Goal: Find specific page/section: Find specific page/section

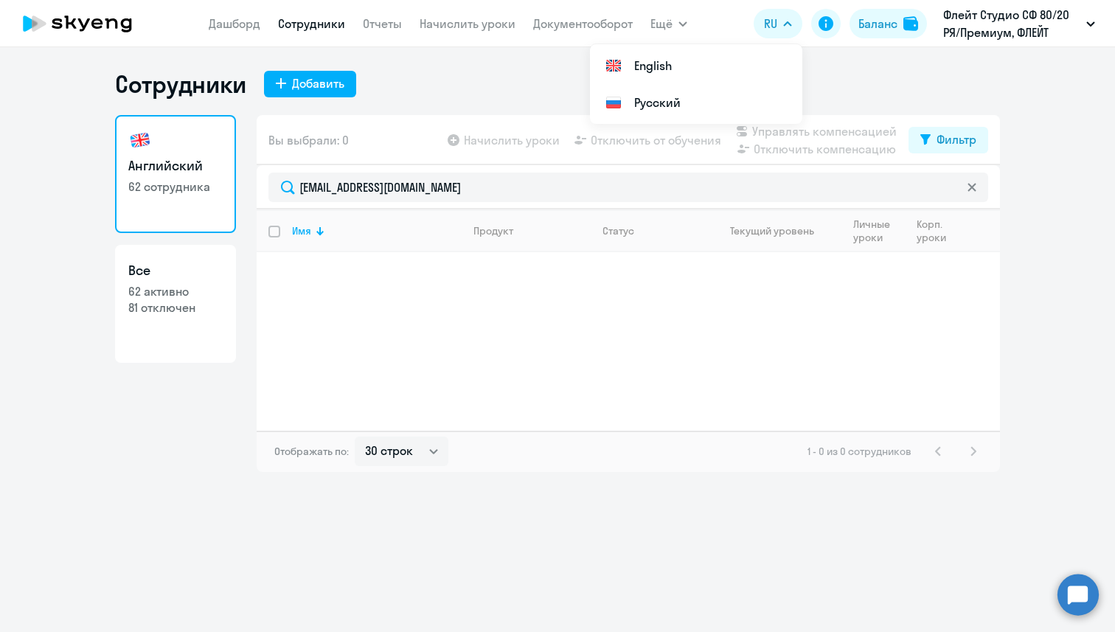
select select "30"
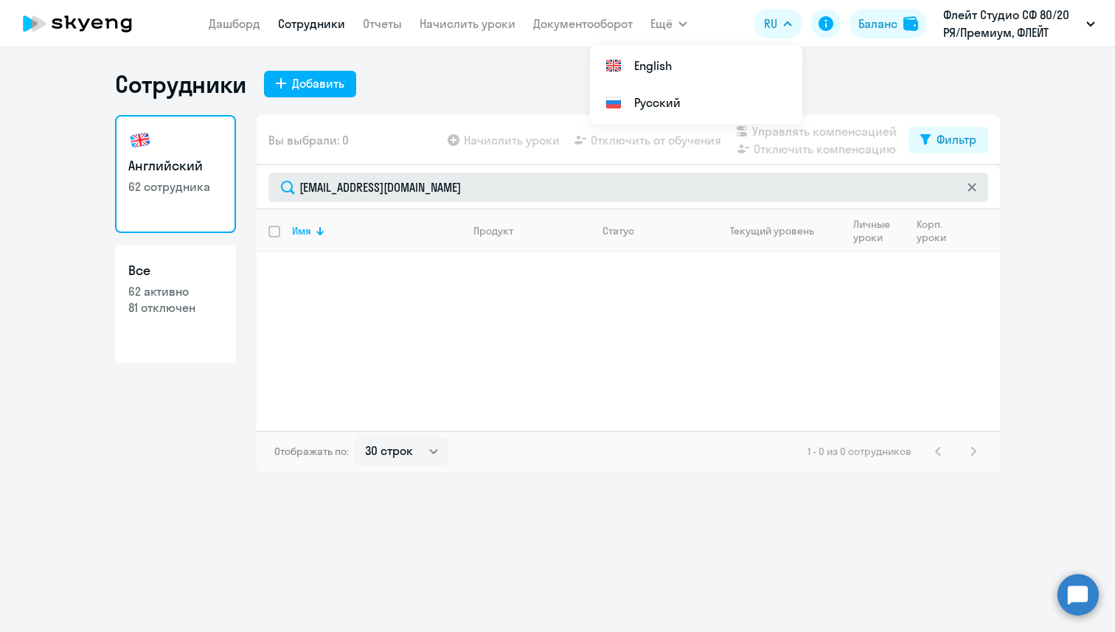
click at [300, 185] on input "[EMAIL_ADDRESS][DOMAIN_NAME]" at bounding box center [628, 188] width 720 height 30
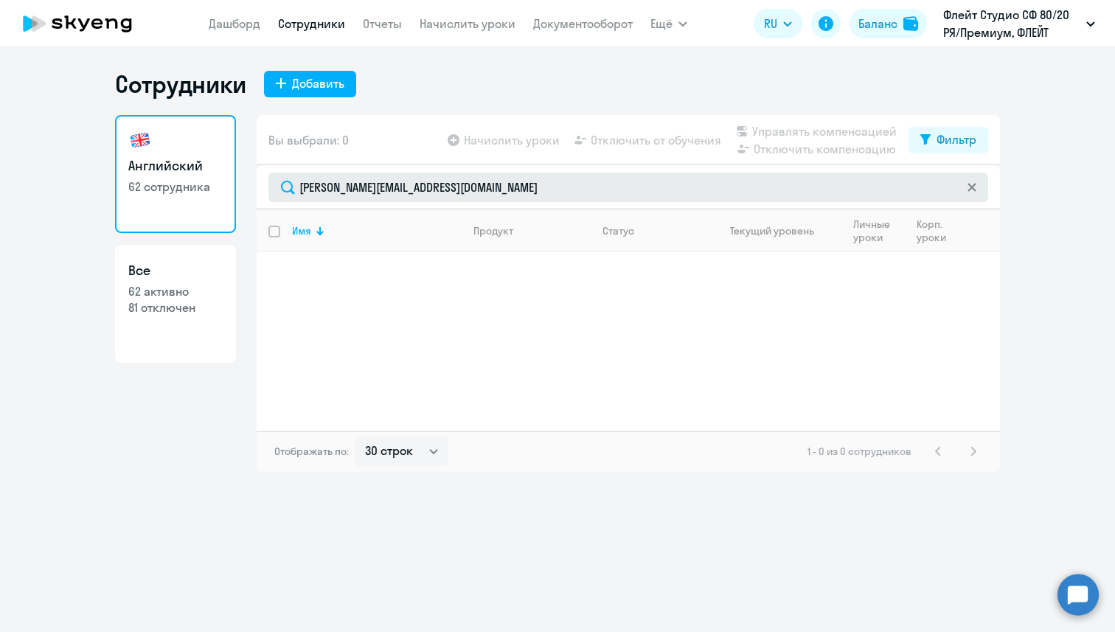
drag, startPoint x: 514, startPoint y: 190, endPoint x: 295, endPoint y: 192, distance: 219.1
click at [295, 192] on input "[PERSON_NAME][EMAIL_ADDRESS][DOMAIN_NAME]" at bounding box center [628, 188] width 720 height 30
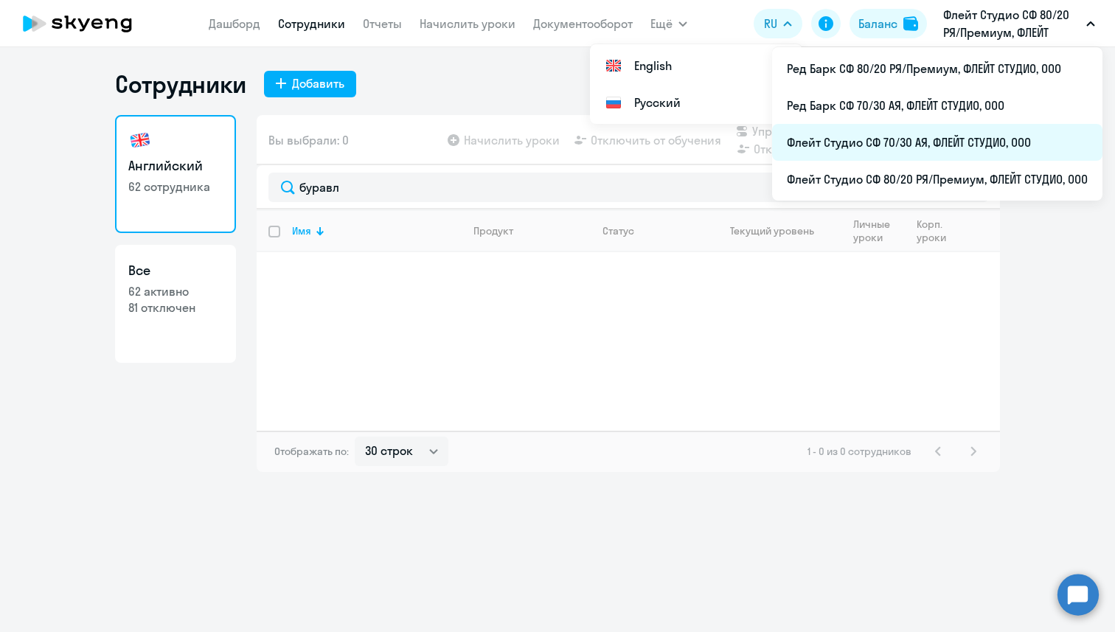
type input "буравл"
click at [949, 150] on li "Флейт Студио СФ 70/30 АЯ, ФЛЕЙТ СТУДИО, ООО" at bounding box center [937, 142] width 330 height 37
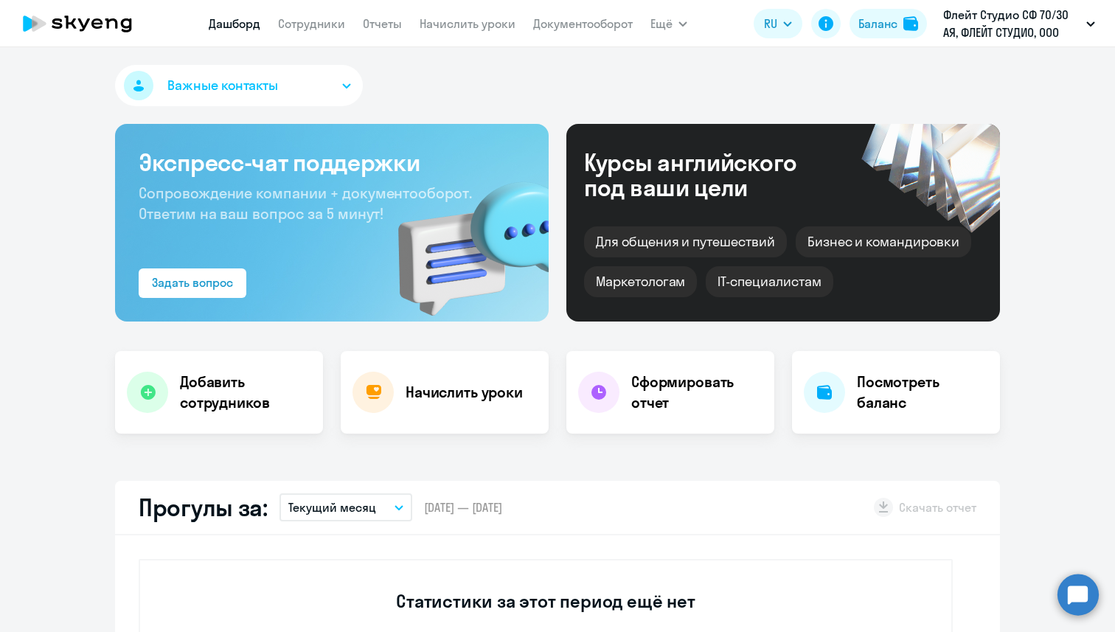
select select "30"
click at [320, 21] on link "Сотрудники" at bounding box center [311, 23] width 67 height 15
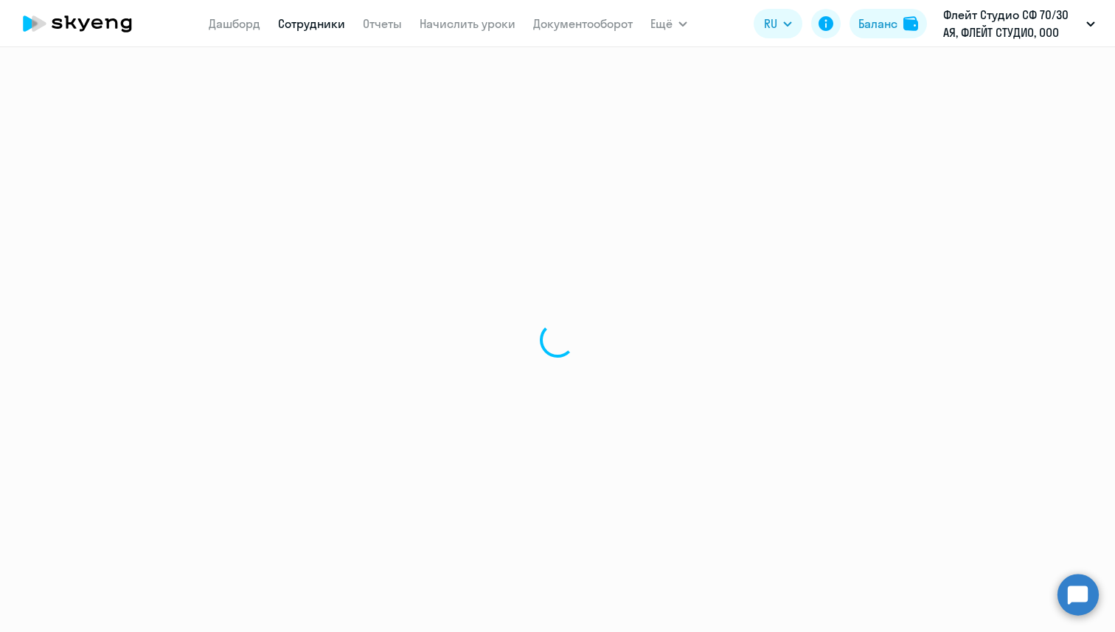
select select "30"
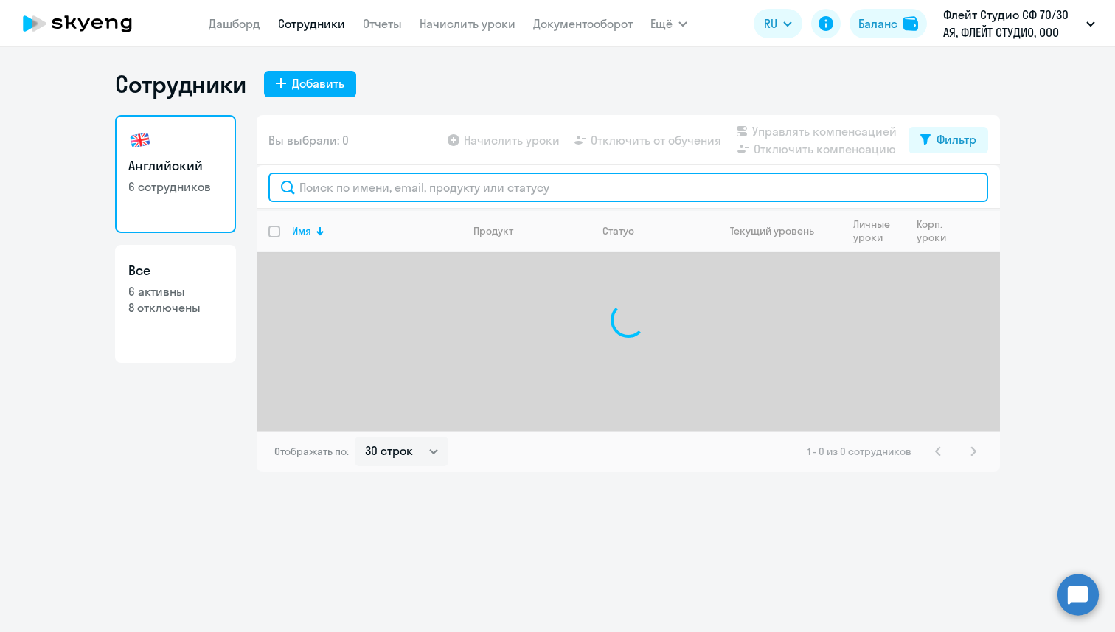
click at [404, 198] on input "text" at bounding box center [628, 188] width 720 height 30
paste input "[PERSON_NAME][EMAIL_ADDRESS][DOMAIN_NAME]"
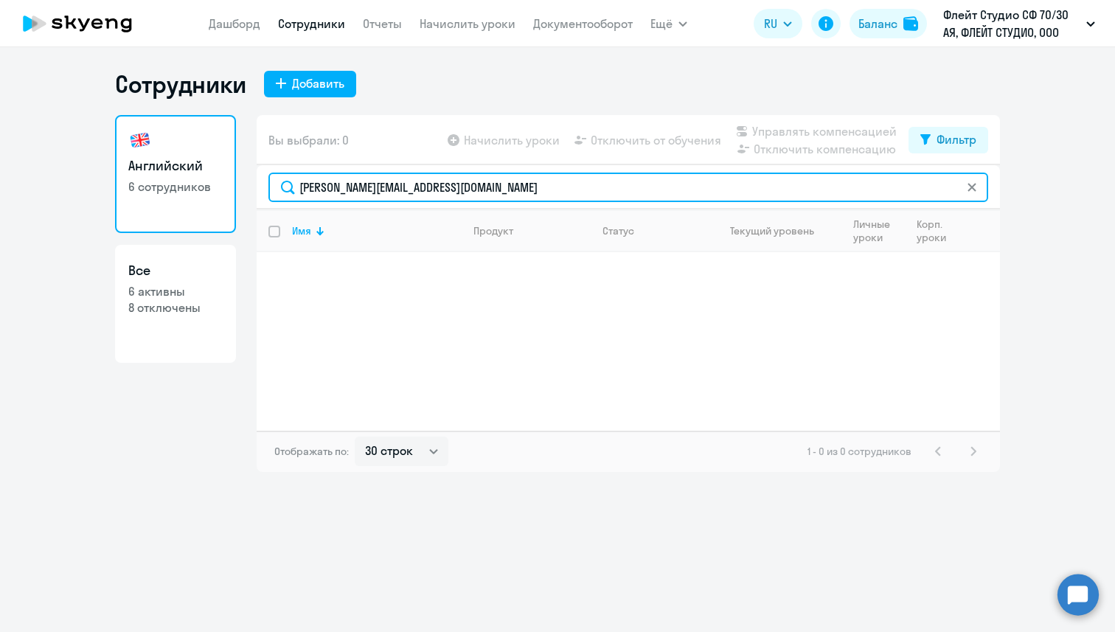
drag, startPoint x: 518, startPoint y: 184, endPoint x: 290, endPoint y: 183, distance: 227.9
click at [290, 183] on input "[PERSON_NAME][EMAIL_ADDRESS][DOMAIN_NAME]" at bounding box center [628, 188] width 720 height 30
type input "буравл"
